Goal: Task Accomplishment & Management: Use online tool/utility

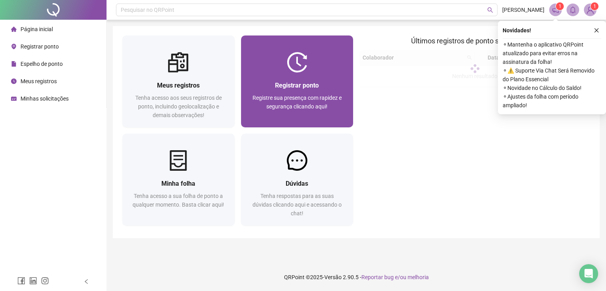
click at [307, 54] on div at bounding box center [297, 62] width 112 height 21
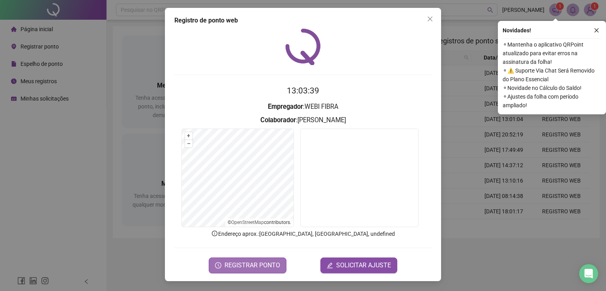
click at [259, 267] on span "REGISTRAR PONTO" at bounding box center [252, 265] width 56 height 9
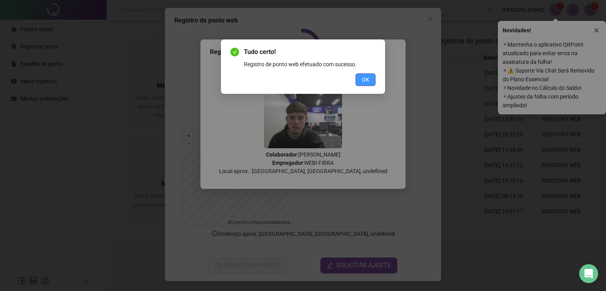
click at [361, 81] on button "OK" at bounding box center [365, 79] width 20 height 13
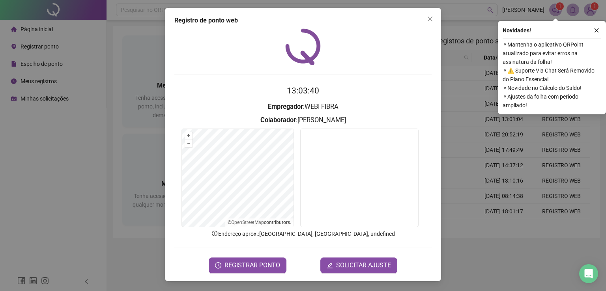
click at [464, 146] on div "Registro de ponto web 13:03:40 Empregador : WEBI FIBRA Colaborador : [PERSON_NA…" at bounding box center [303, 145] width 606 height 291
